Goal: Task Accomplishment & Management: Manage account settings

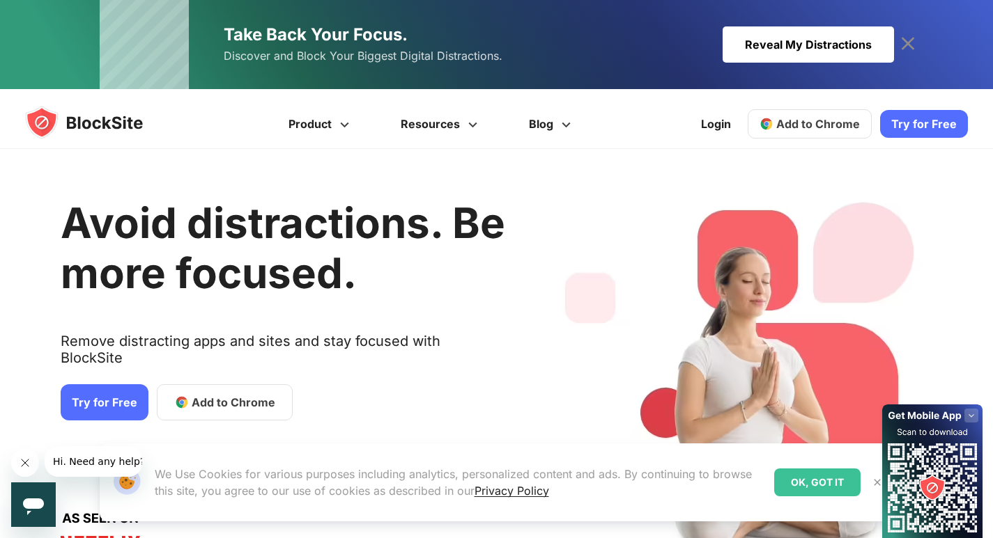
click at [489, 110] on link "Add to Chrome" at bounding box center [809, 123] width 124 height 29
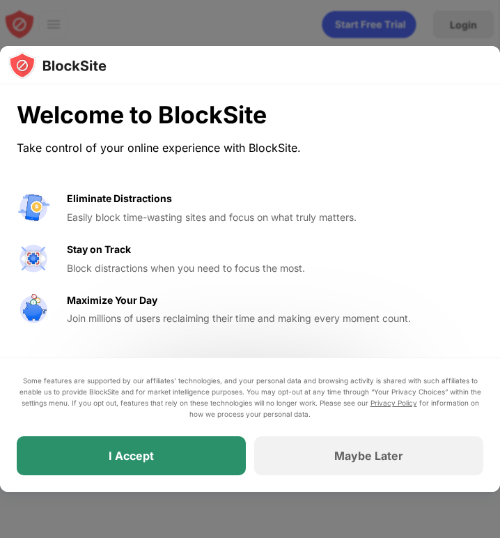
click at [196, 458] on div "I Accept" at bounding box center [131, 455] width 229 height 39
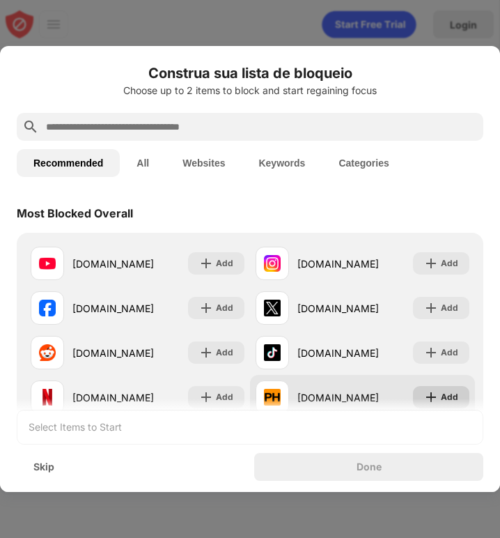
click at [426, 398] on img at bounding box center [431, 397] width 14 height 14
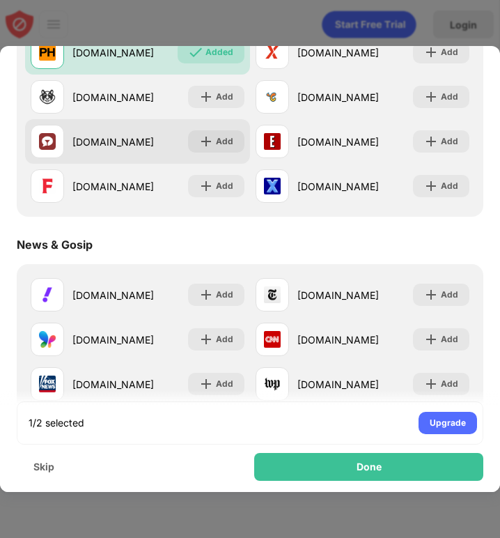
scroll to position [627, 0]
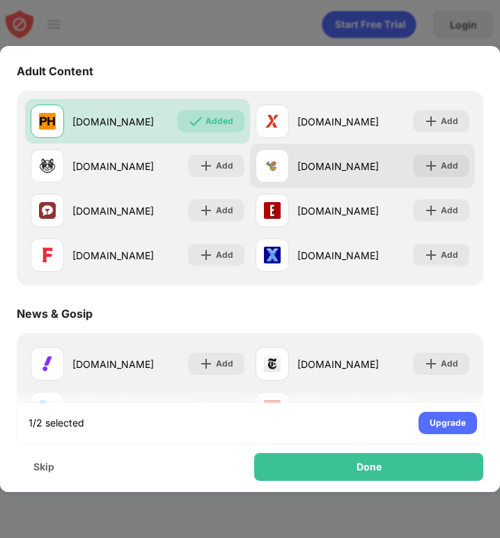
click at [424, 171] on img at bounding box center [431, 166] width 14 height 14
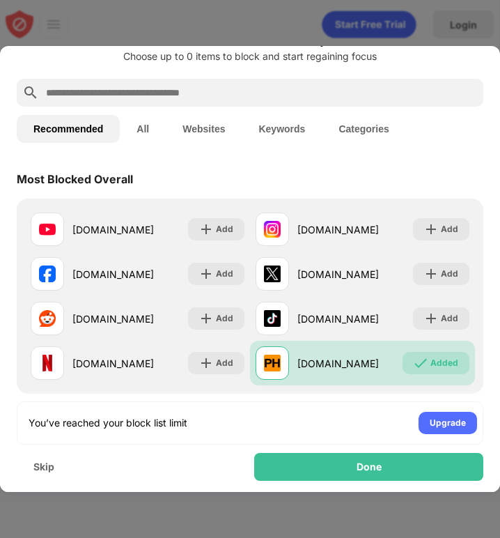
scroll to position [0, 0]
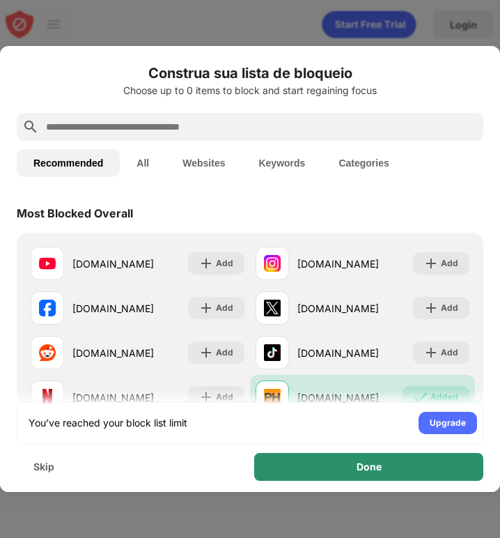
click at [368, 466] on div "Done" at bounding box center [369, 466] width 25 height 11
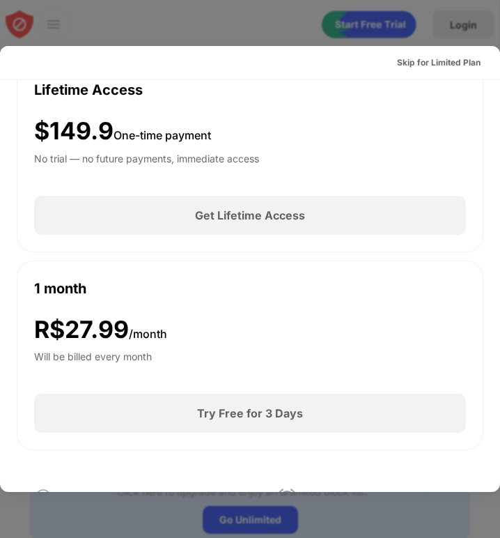
scroll to position [348, 0]
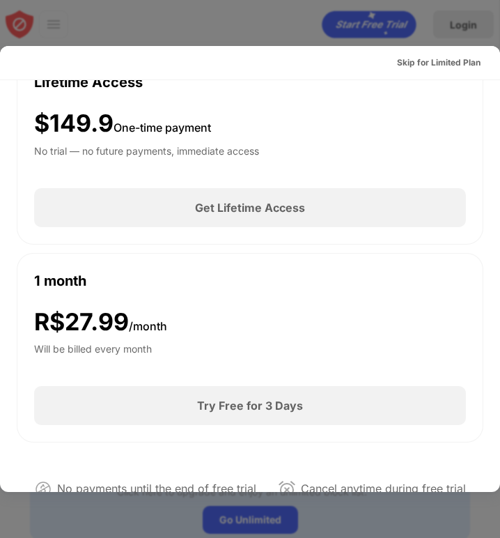
click at [453, 44] on div at bounding box center [250, 269] width 500 height 538
click at [450, 67] on div "Skip for Limited Plan" at bounding box center [439, 63] width 84 height 14
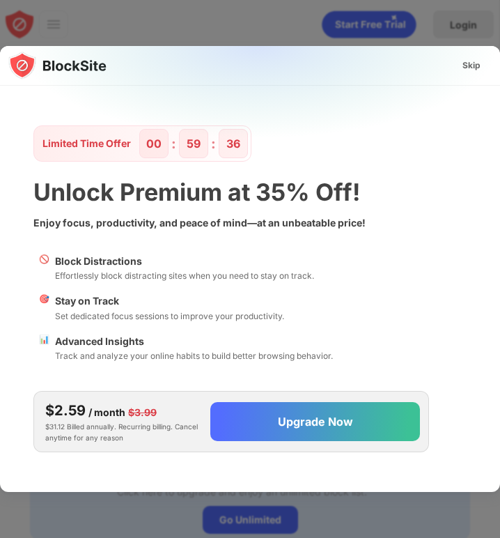
scroll to position [0, 0]
click at [474, 71] on div "Skip" at bounding box center [471, 66] width 18 height 14
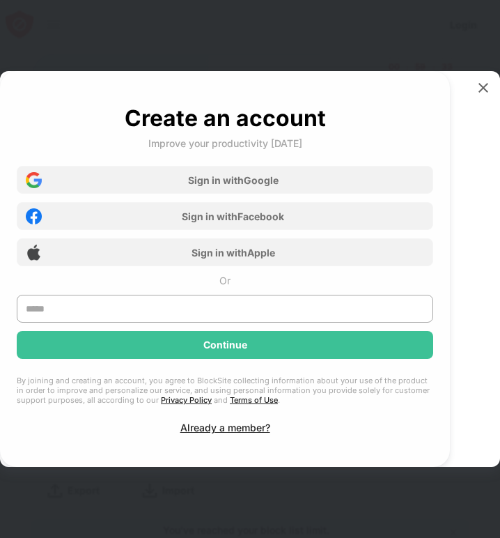
drag, startPoint x: 469, startPoint y: 92, endPoint x: 478, endPoint y: 93, distance: 8.5
click at [476, 93] on div "Create an account Improve your productivity today Sign in with Google Sign in w…" at bounding box center [250, 269] width 500 height 396
click at [483, 93] on img at bounding box center [483, 88] width 14 height 14
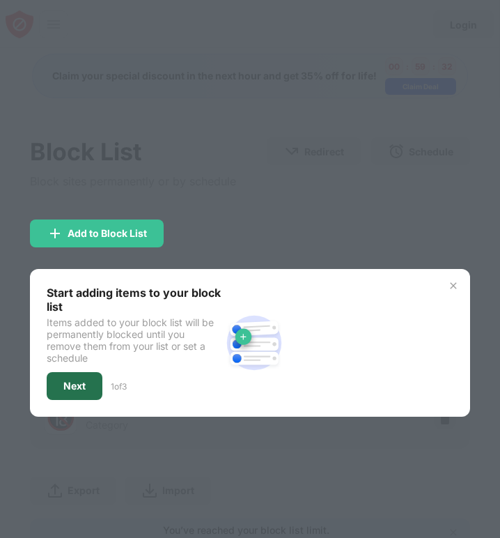
click at [80, 379] on div "Next" at bounding box center [75, 386] width 56 height 28
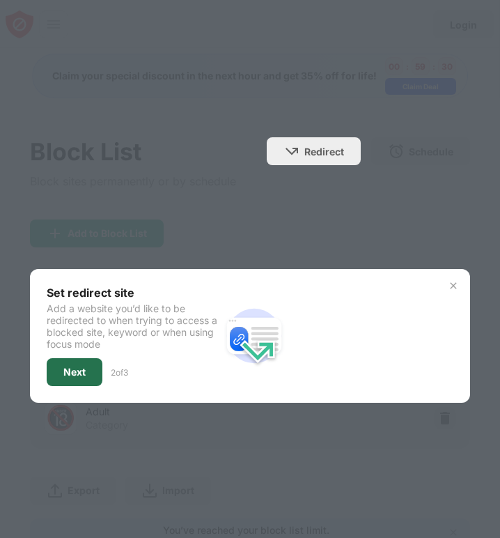
click at [69, 366] on div "Next" at bounding box center [74, 371] width 22 height 11
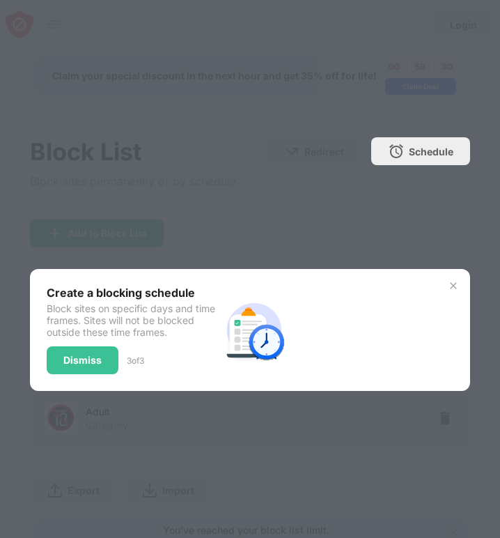
click at [69, 366] on div "Dismiss" at bounding box center [83, 360] width 72 height 28
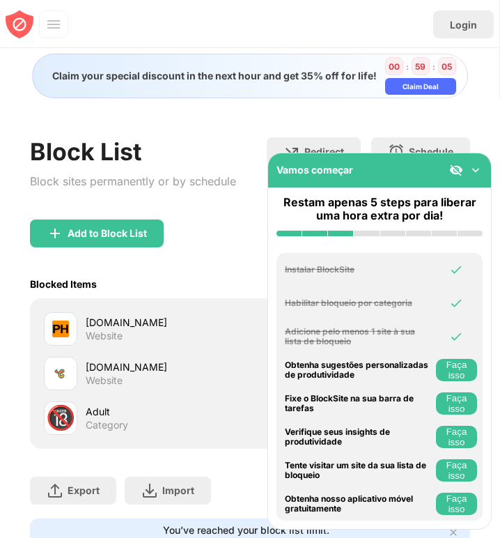
click at [476, 171] on img at bounding box center [476, 170] width 14 height 14
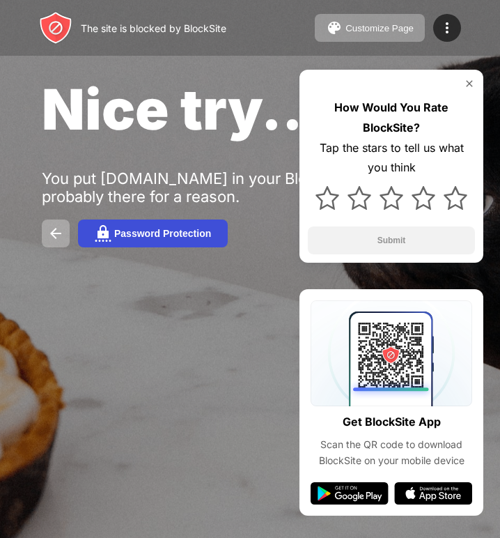
click at [194, 226] on button "Password Protection" at bounding box center [153, 233] width 150 height 28
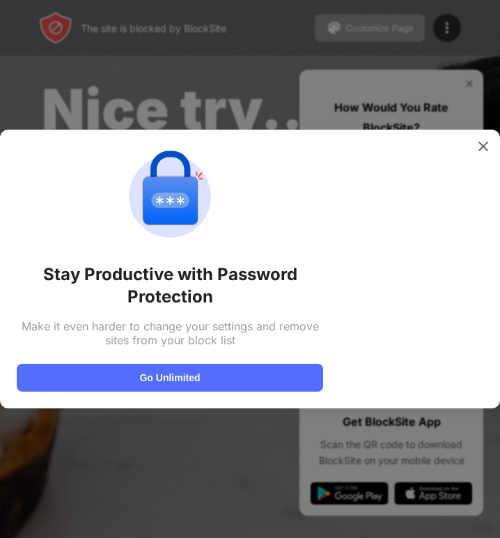
click at [472, 169] on div "Stay Productive with Password Protection Make it even harder to change your set…" at bounding box center [250, 269] width 500 height 279
click at [477, 150] on img at bounding box center [483, 146] width 14 height 14
